Goal: Task Accomplishment & Management: Manage account settings

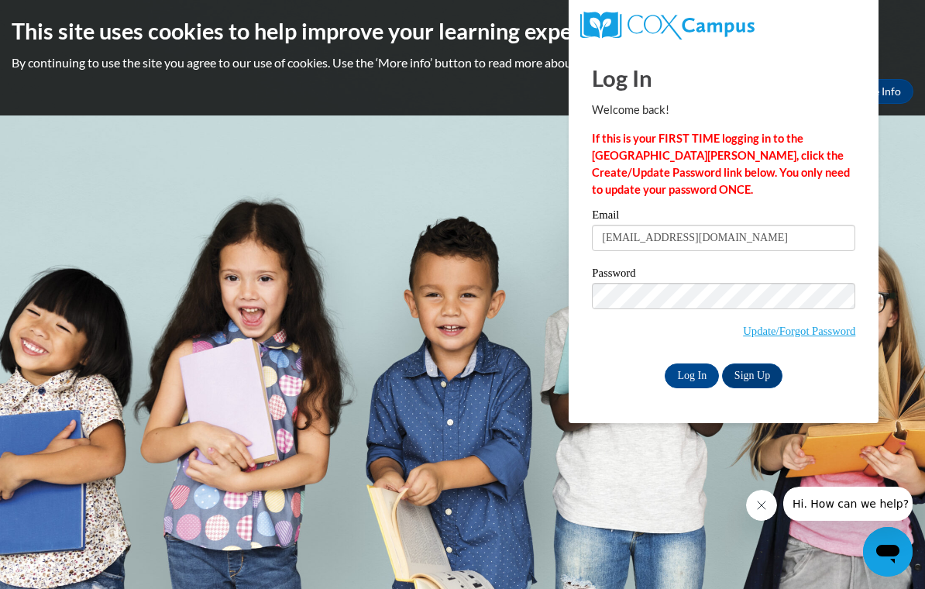
type input "anthonyj901@gmail.com"
click at [757, 386] on link "Sign Up" at bounding box center [752, 375] width 60 height 25
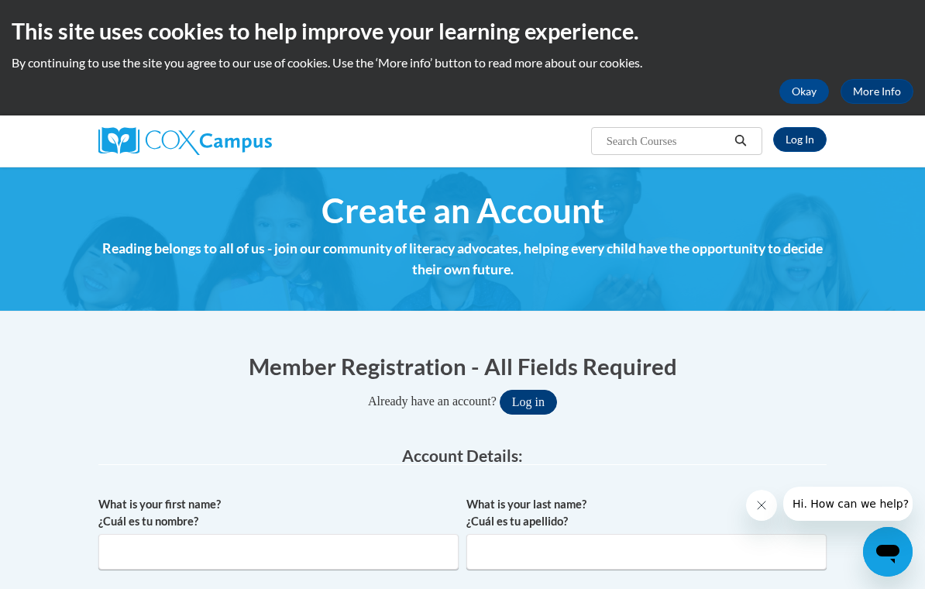
click at [537, 400] on button "Log in" at bounding box center [527, 402] width 57 height 25
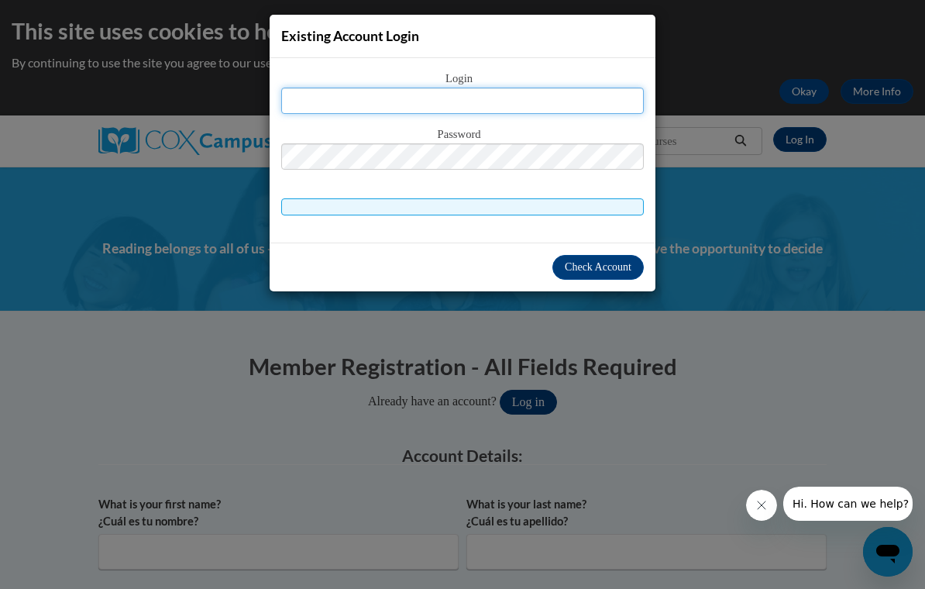
type input "A"
type input "anthonyj901@gmail.com"
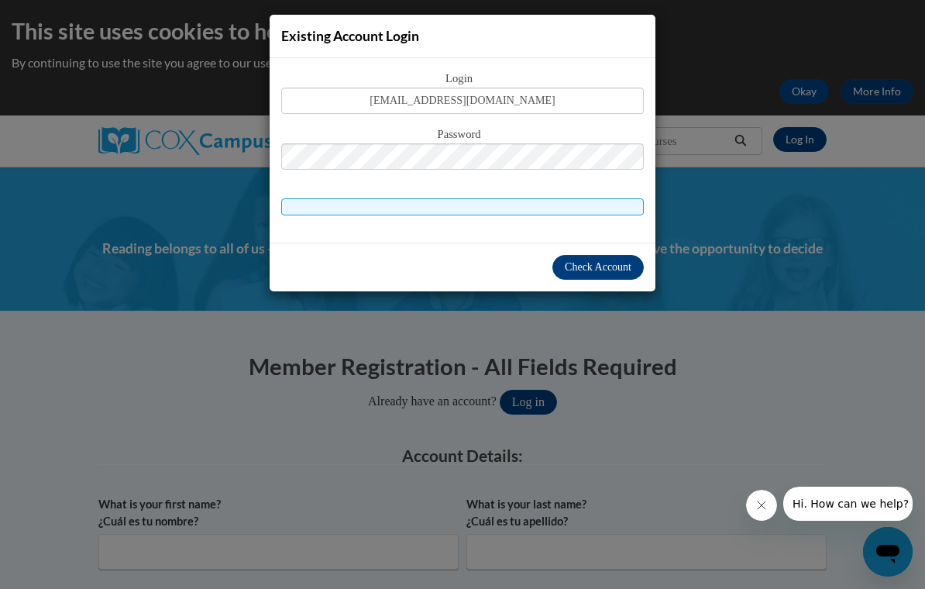
click at [764, 517] on button "Close message from company" at bounding box center [761, 504] width 31 height 31
click at [620, 259] on button "Check Account" at bounding box center [597, 267] width 91 height 25
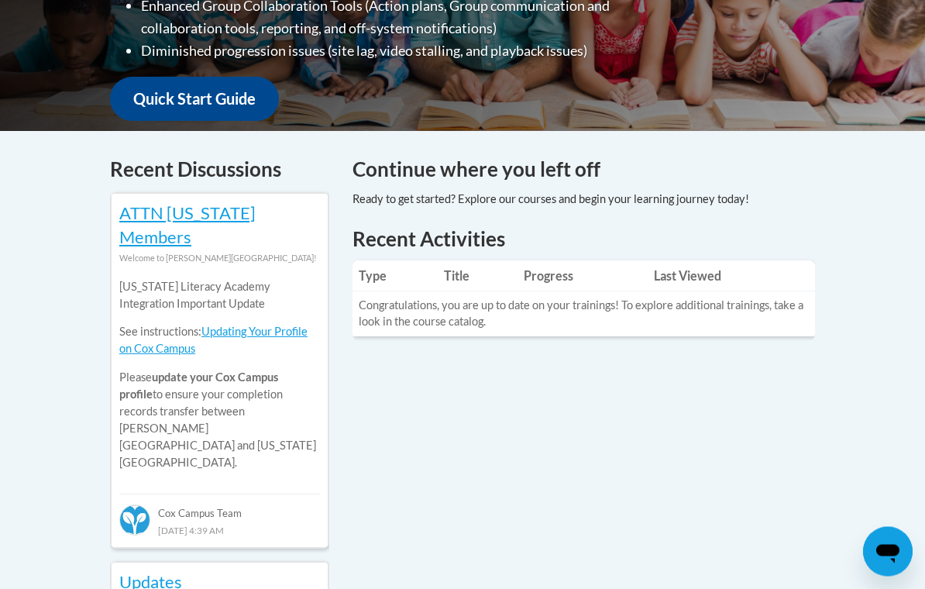
scroll to position [562, 0]
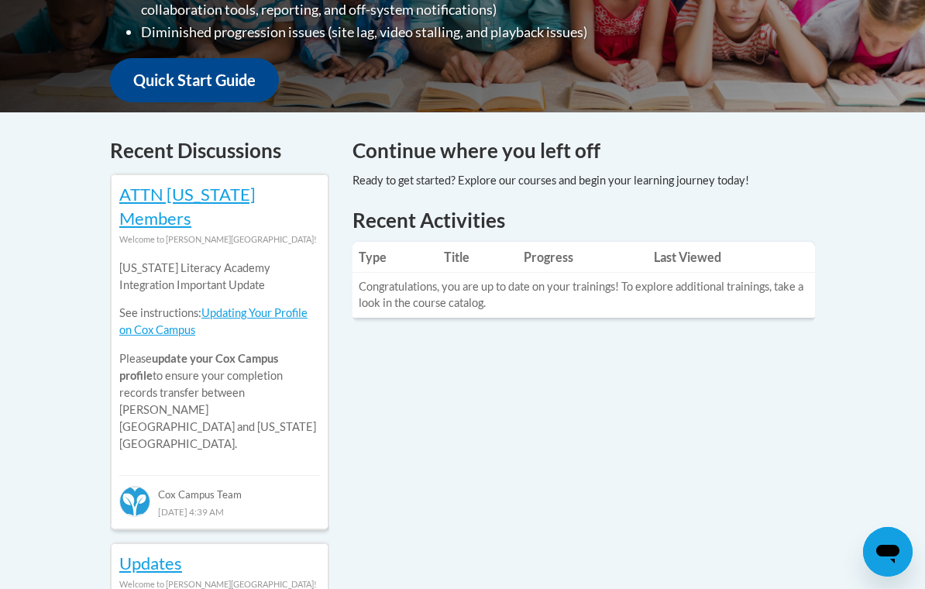
click at [682, 259] on th "Last Viewed" at bounding box center [730, 257] width 167 height 31
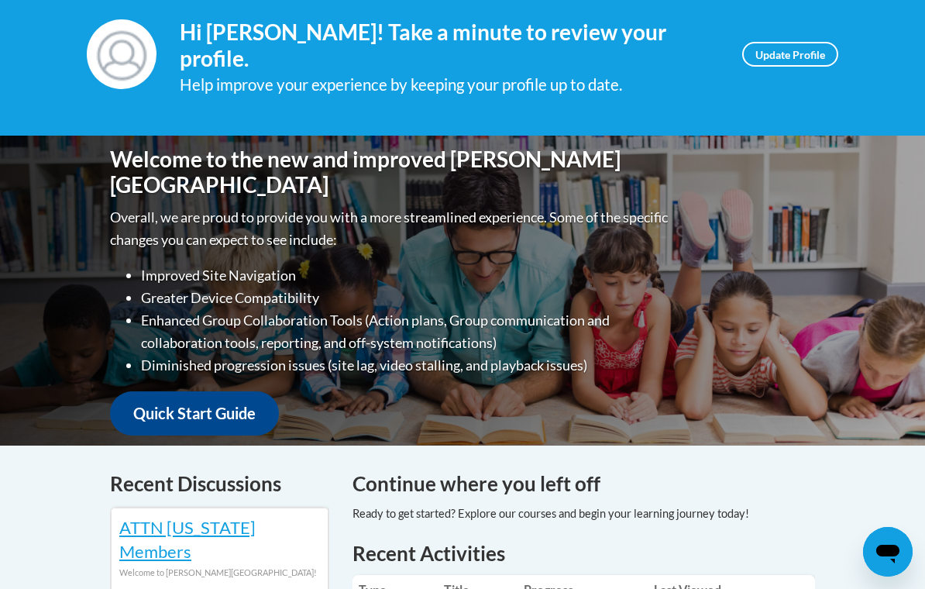
scroll to position [218, 0]
